Goal: Task Accomplishment & Management: Manage account settings

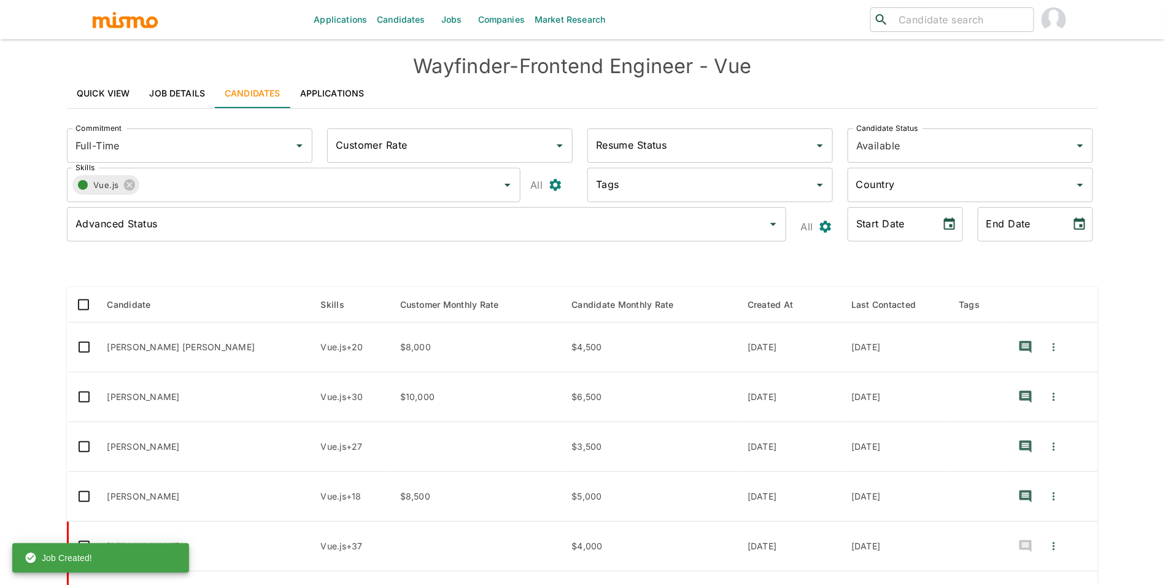
click at [930, 21] on input "search" at bounding box center [961, 19] width 135 height 17
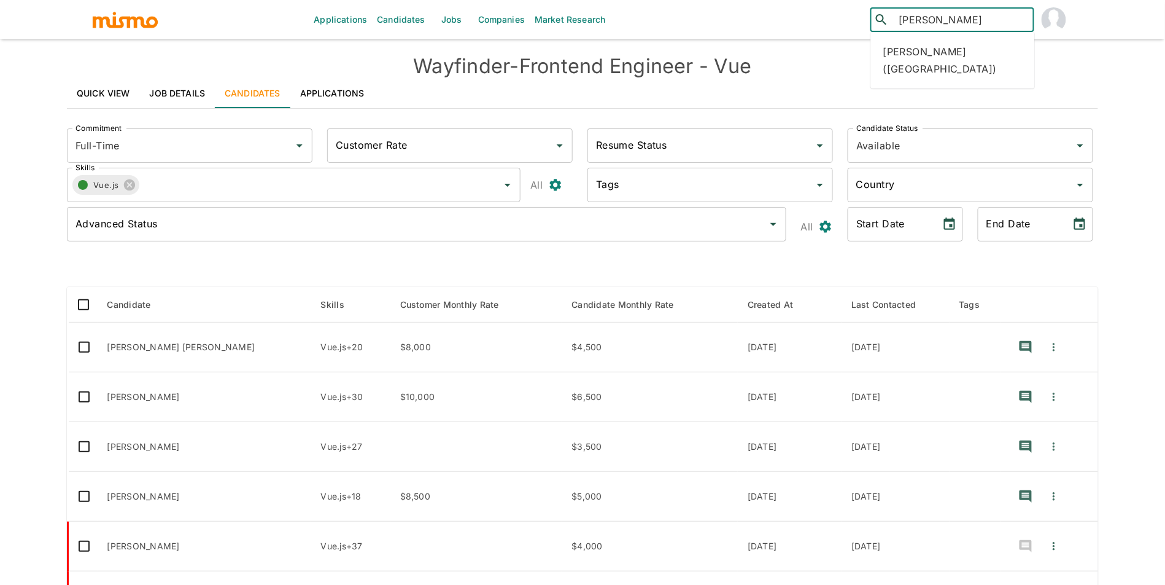
type input "[PERSON_NAME]"
click at [973, 53] on div "[PERSON_NAME] ([GEOGRAPHIC_DATA])" at bounding box center [953, 60] width 164 height 47
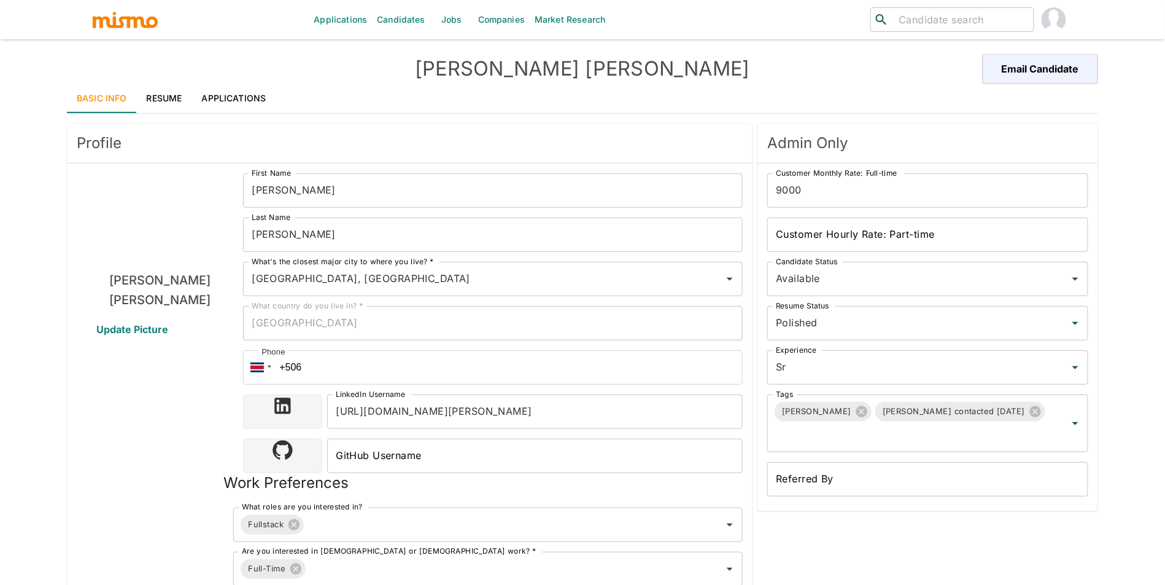
click at [254, 96] on link "Applications" at bounding box center [234, 98] width 84 height 29
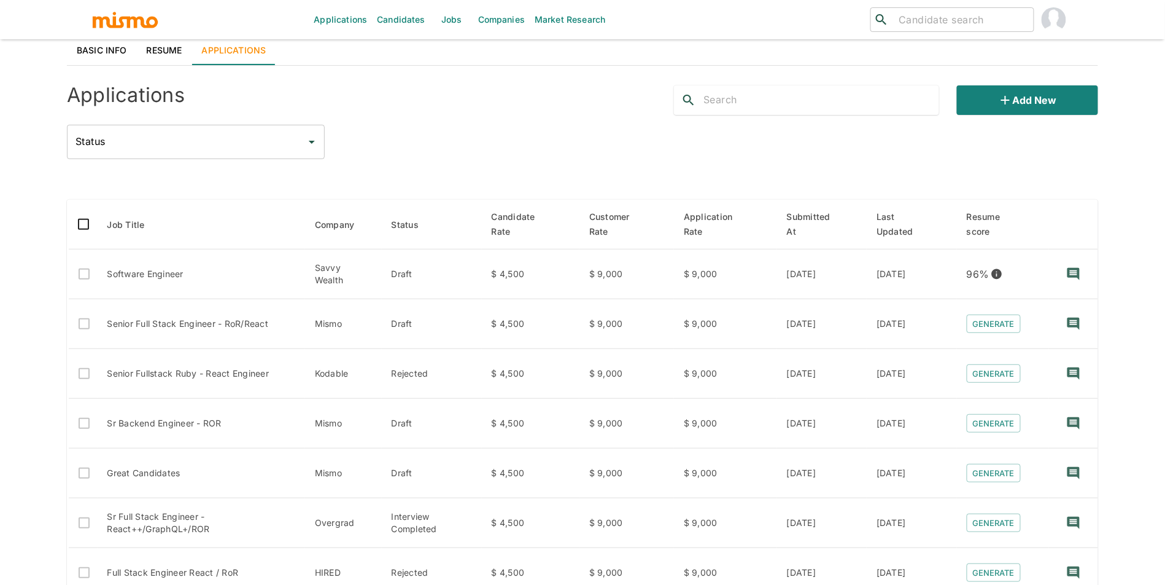
scroll to position [29, 0]
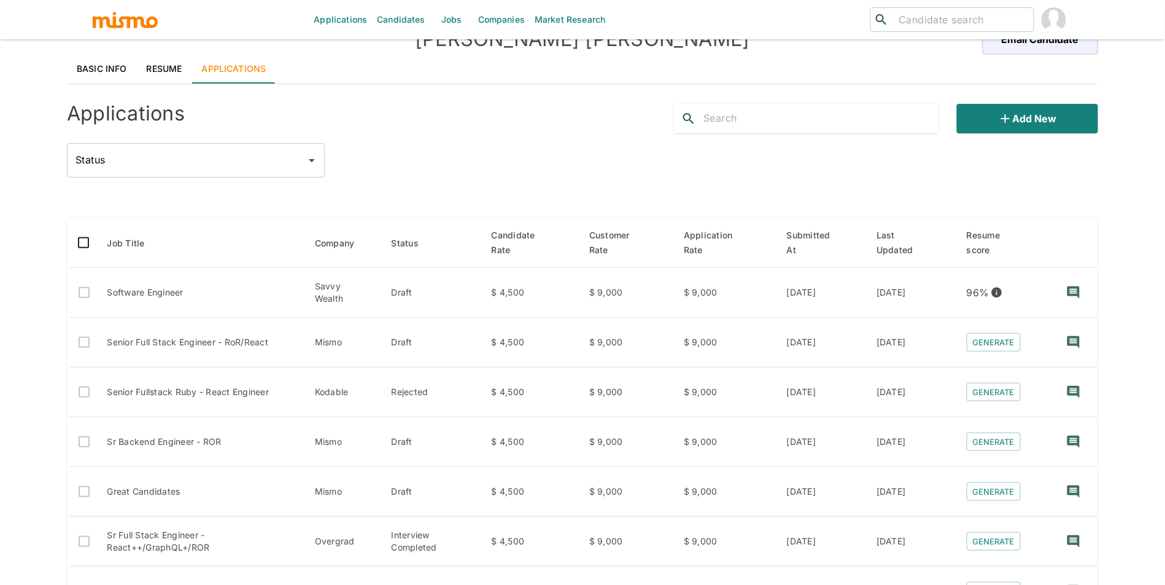
click at [138, 70] on link "Resume" at bounding box center [164, 68] width 55 height 29
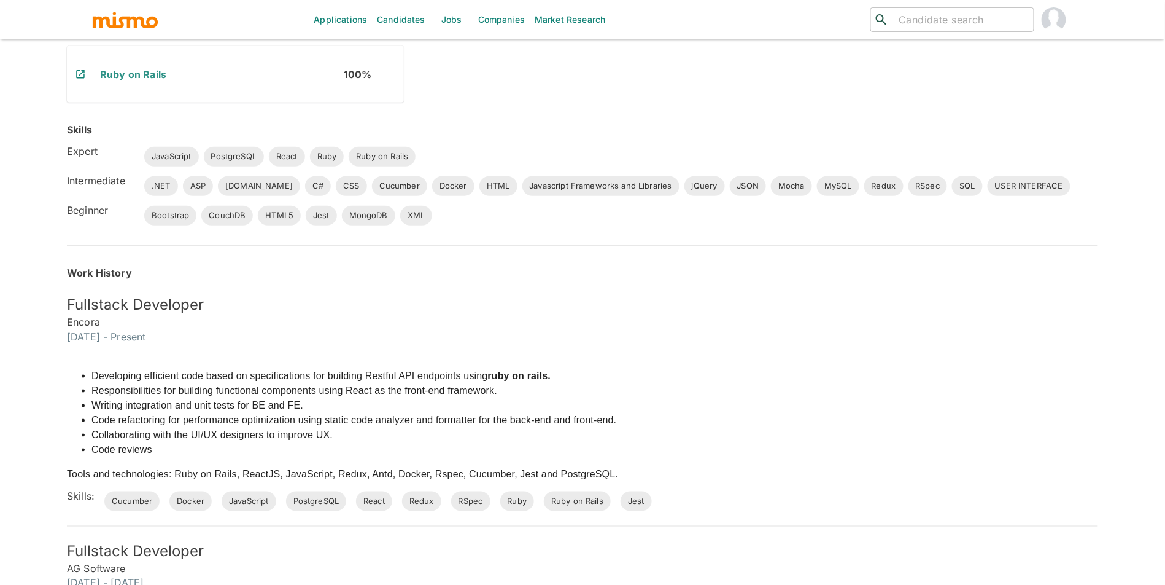
scroll to position [0, 0]
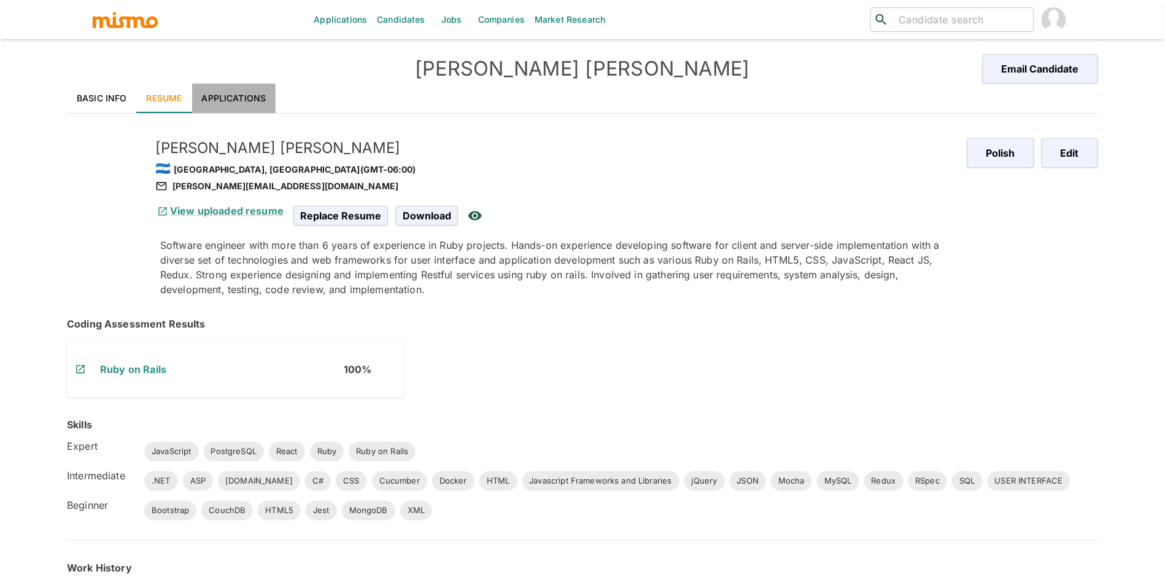
click at [195, 88] on link "Applications" at bounding box center [234, 98] width 84 height 29
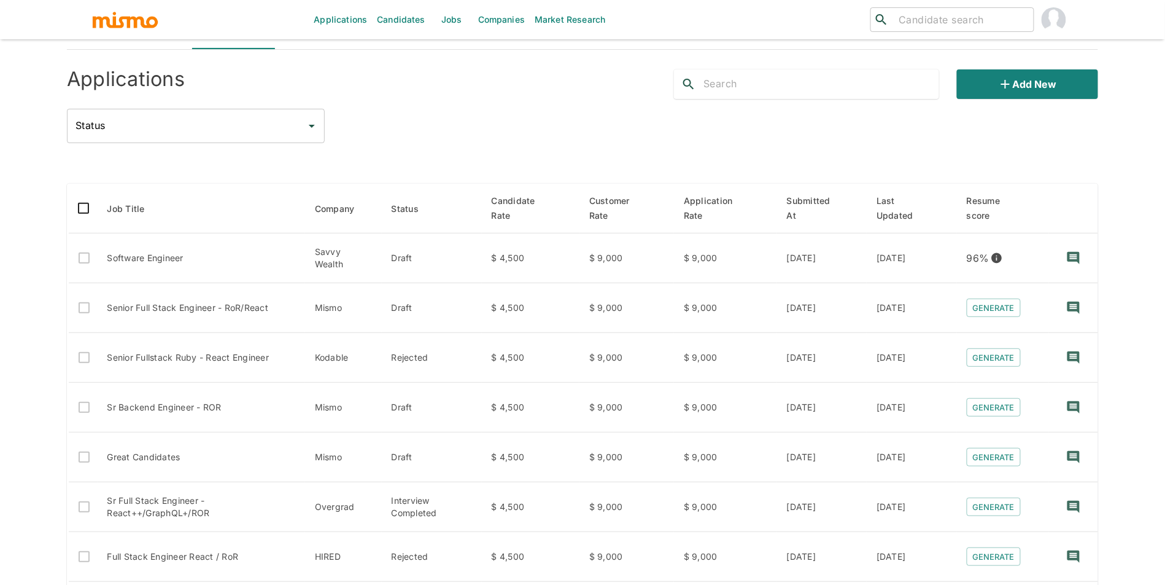
scroll to position [39, 0]
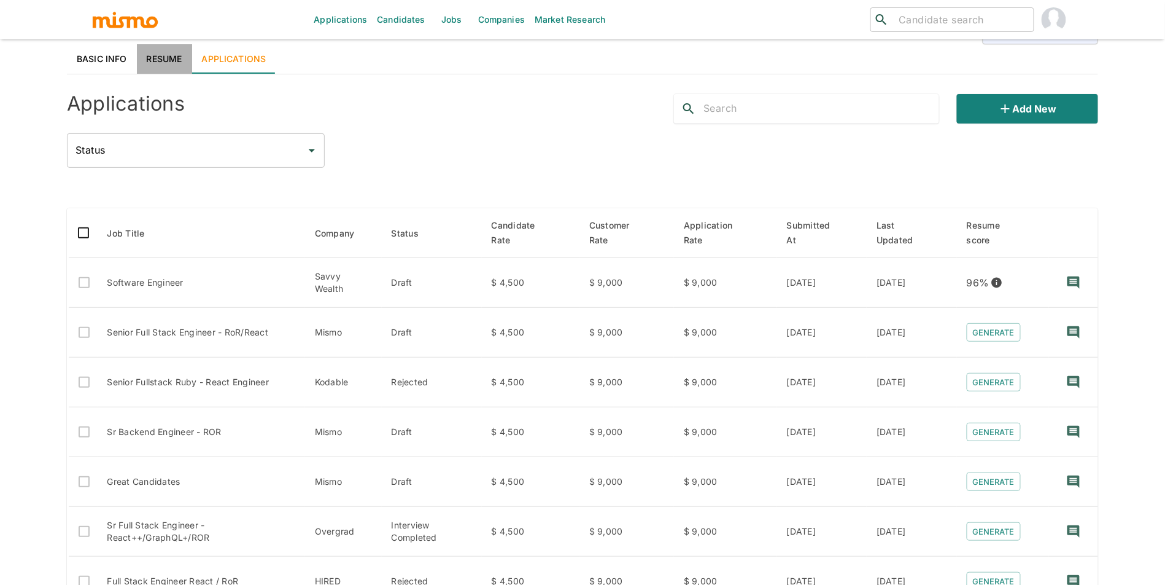
click at [146, 64] on link "Resume" at bounding box center [164, 58] width 55 height 29
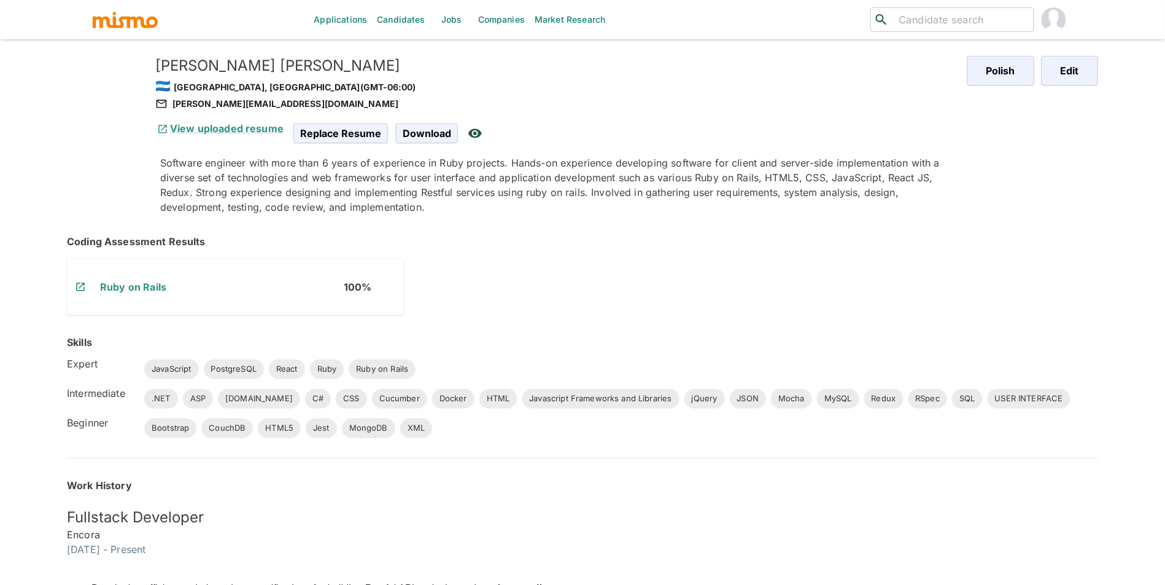
scroll to position [0, 0]
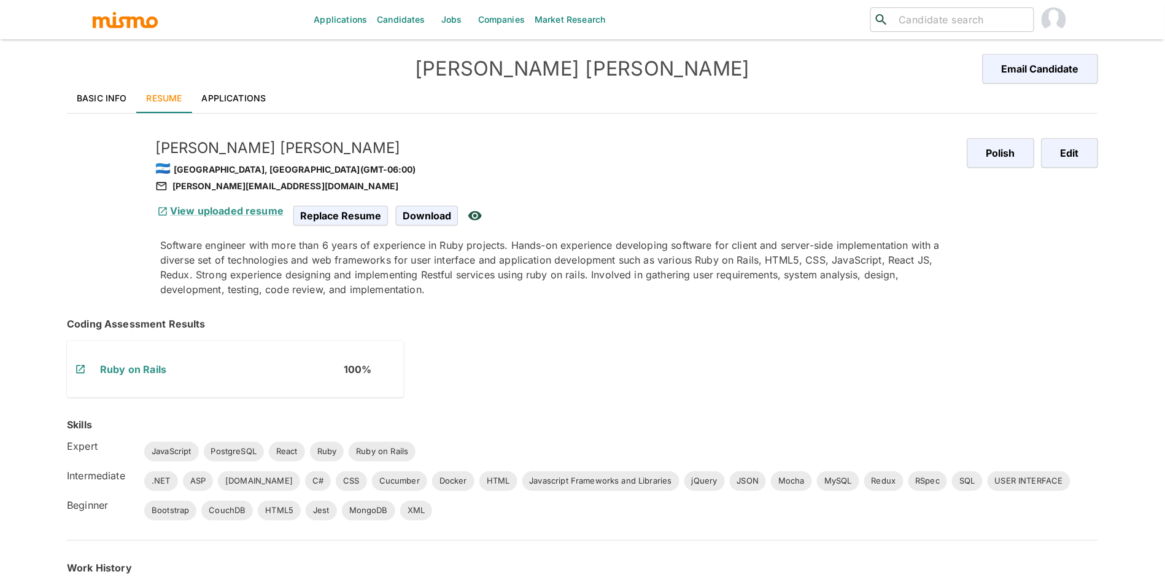
click at [257, 96] on link "Applications" at bounding box center [234, 98] width 84 height 29
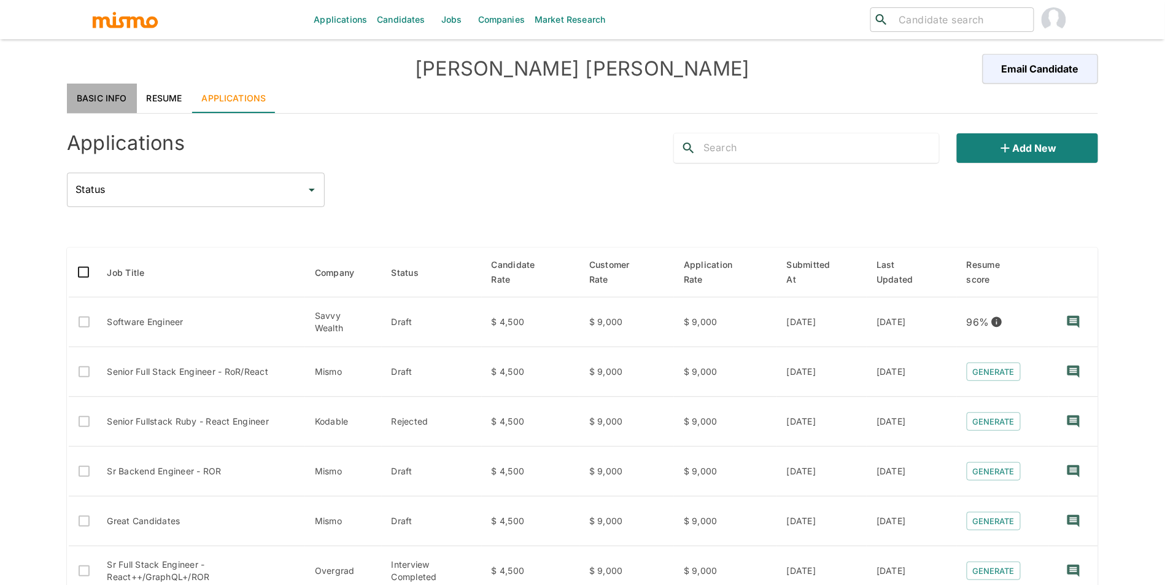
click at [88, 97] on link "Basic Info" at bounding box center [102, 98] width 70 height 29
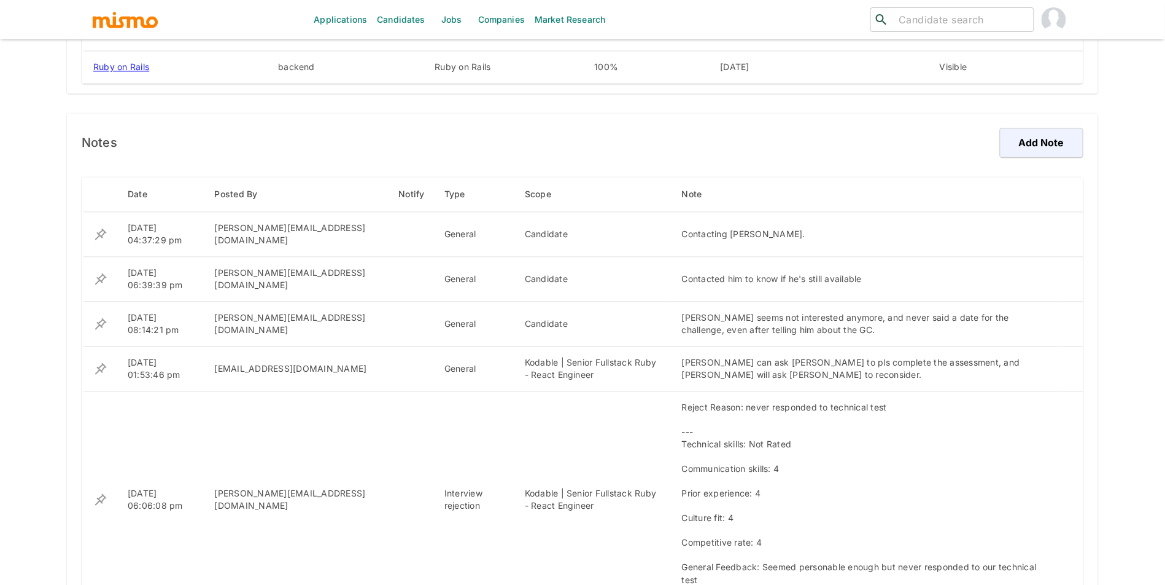
scroll to position [895, 0]
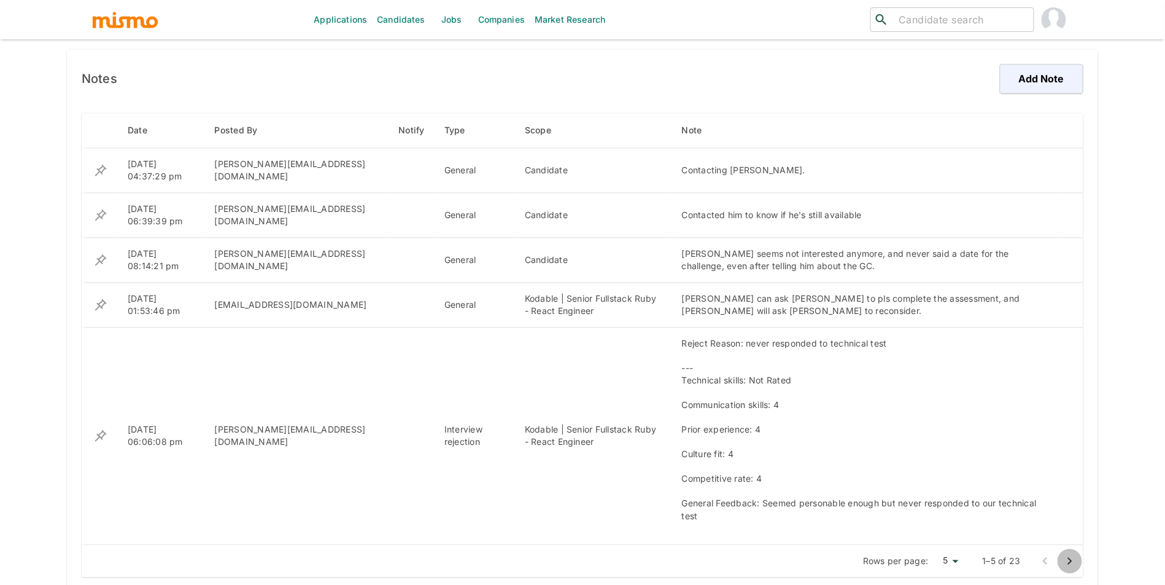
click at [1070, 554] on icon "Go to next page" at bounding box center [1070, 560] width 15 height 15
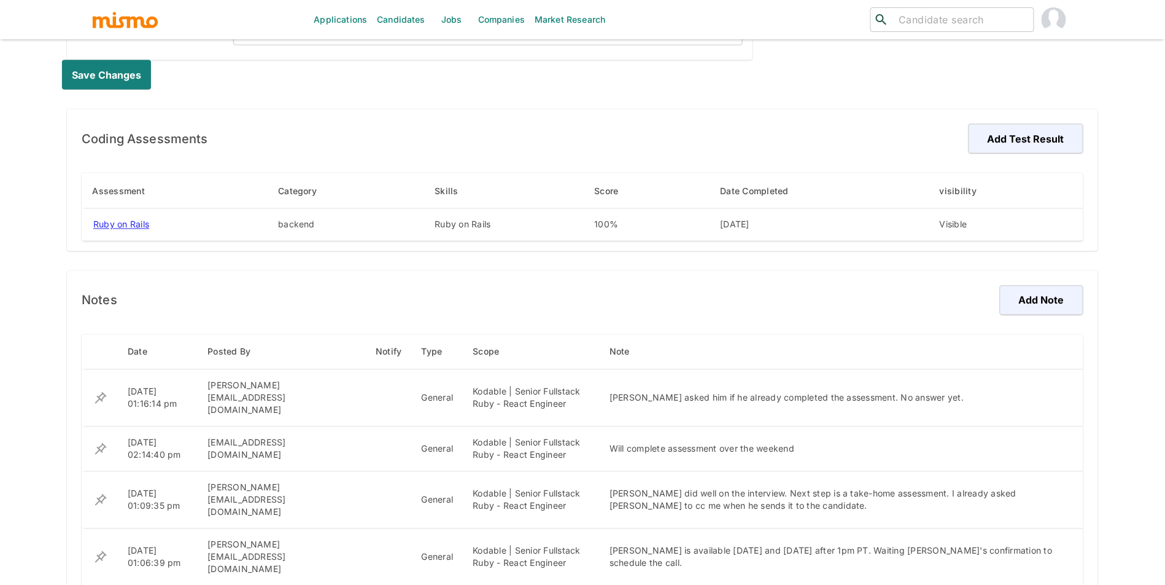
scroll to position [735, 0]
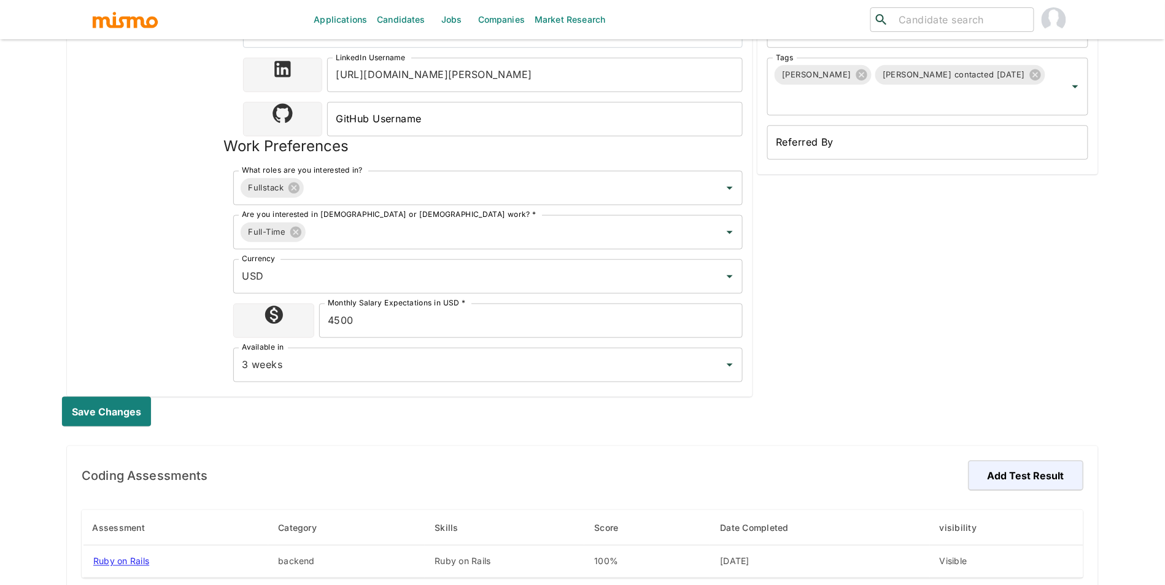
scroll to position [0, 0]
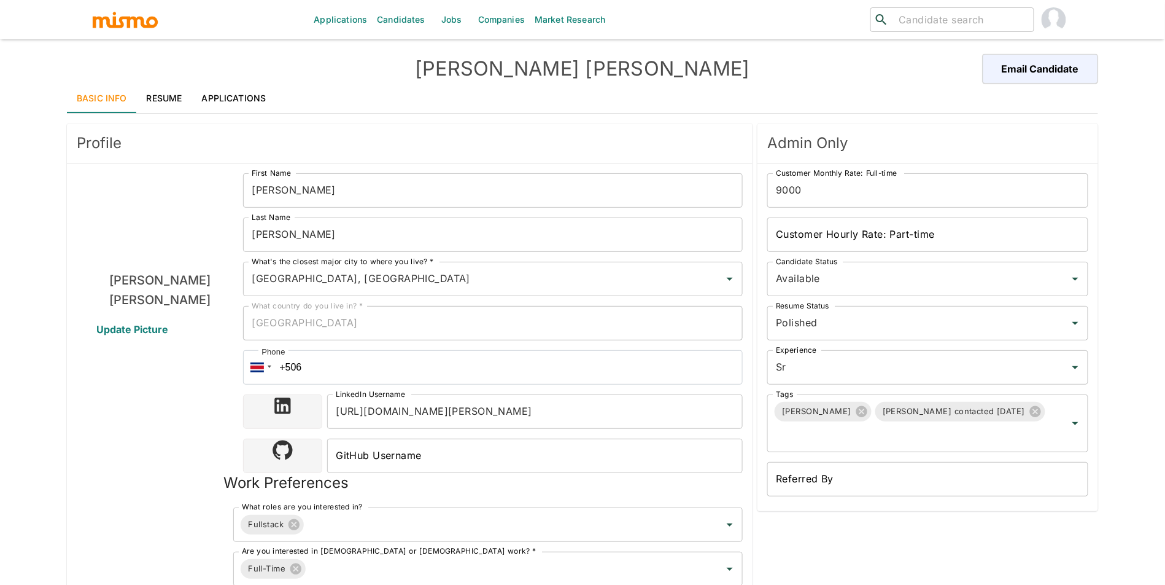
click at [163, 98] on link "Resume" at bounding box center [164, 98] width 55 height 29
